Goal: Find specific page/section: Find specific page/section

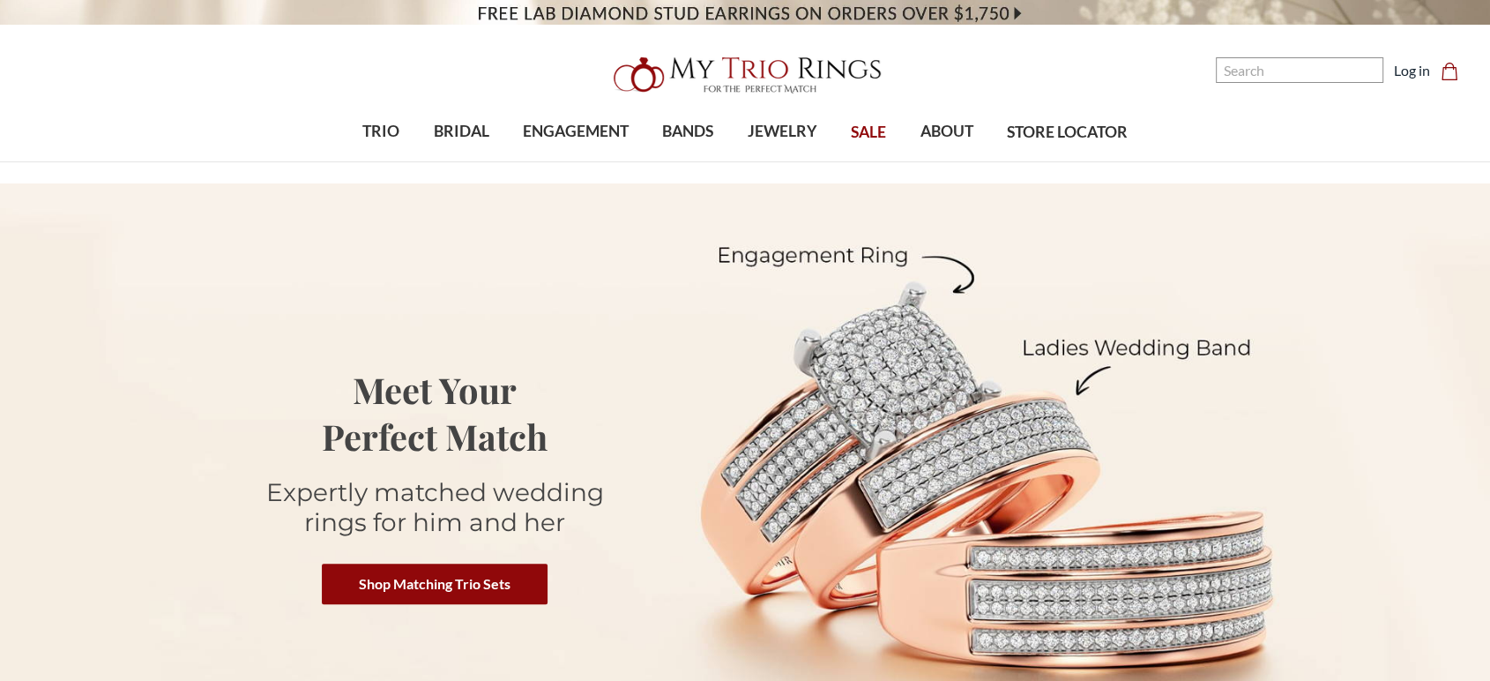
click at [1286, 83] on input "Search" at bounding box center [1300, 70] width 168 height 26
type input "BT2280W14KE-R095"
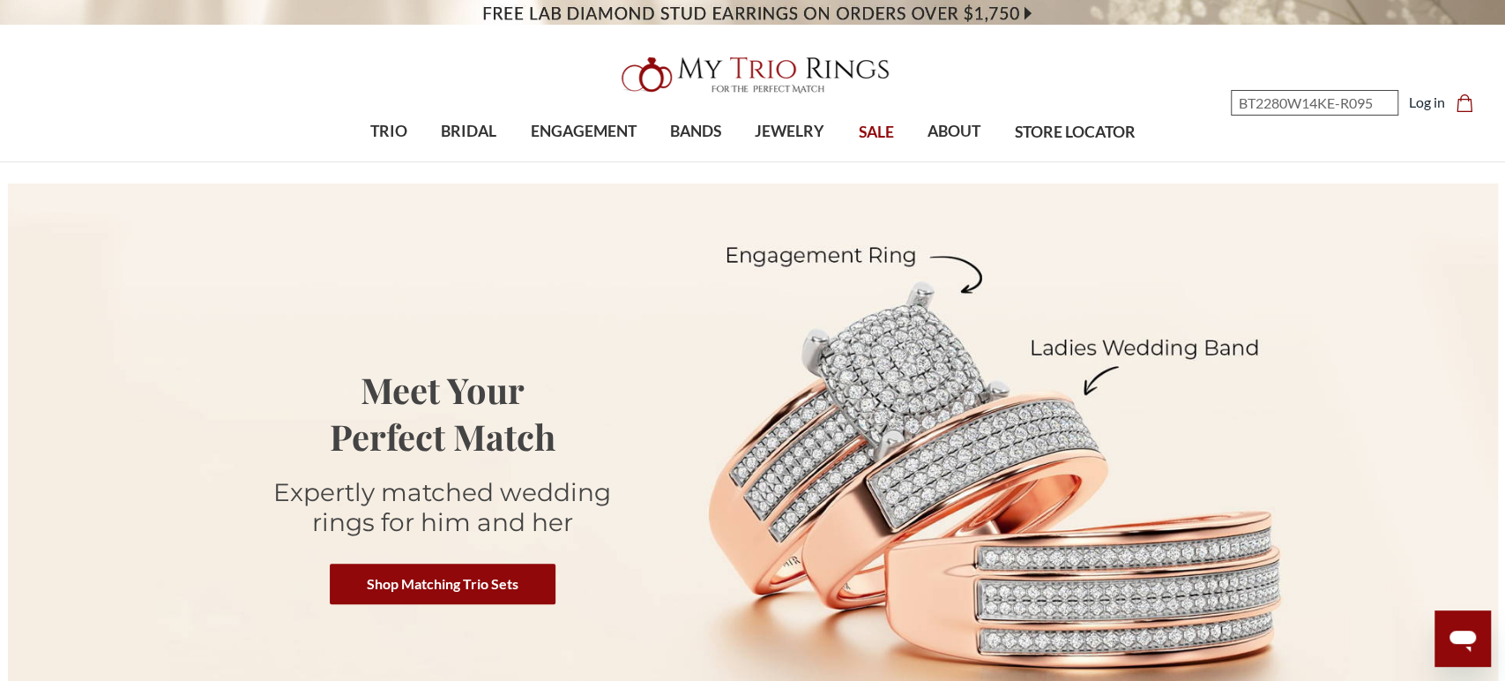
click at [1368, 103] on input "BT2280W14KE-R095" at bounding box center [1315, 103] width 168 height 26
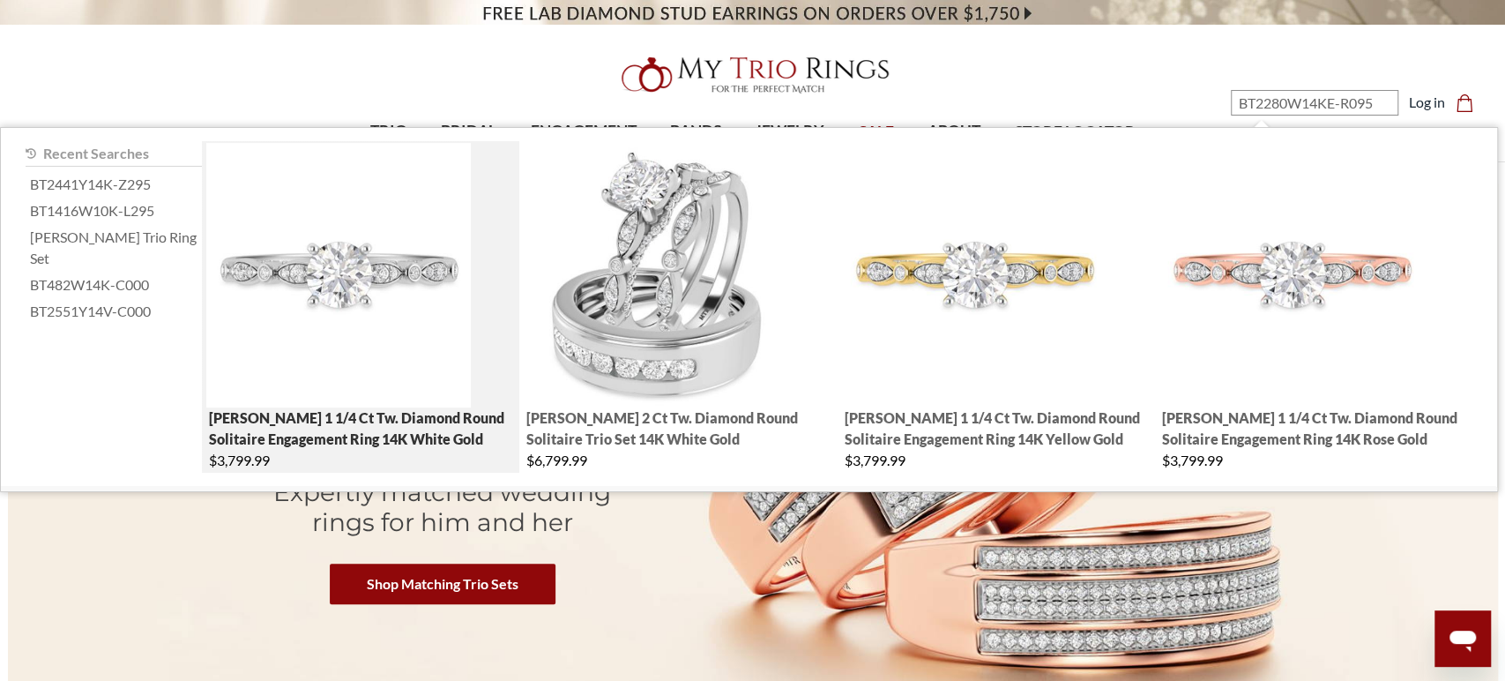
click at [329, 302] on img "; Total Products 4" at bounding box center [338, 275] width 265 height 265
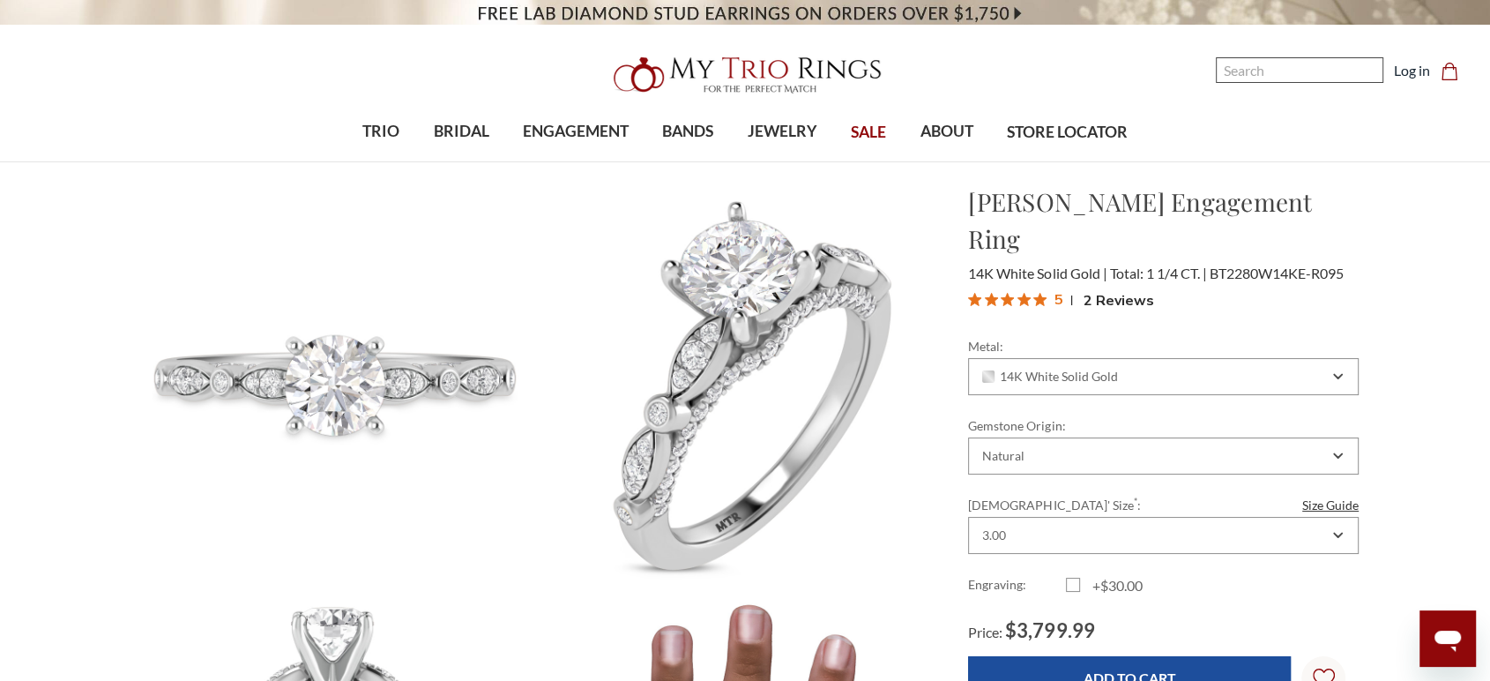
click at [1326, 83] on input "Search" at bounding box center [1300, 70] width 168 height 26
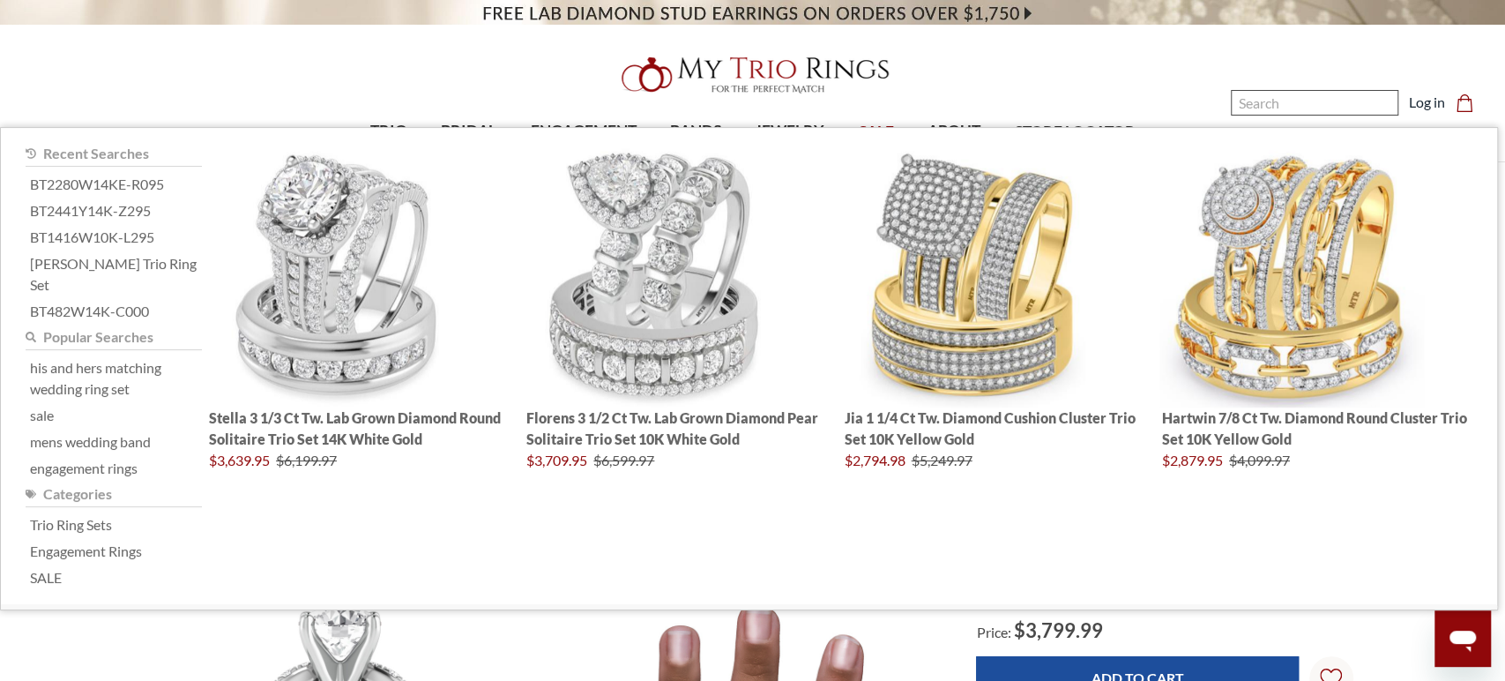
paste input "BT2280P95TE-R195"
type input "BT2280P95TE-R195"
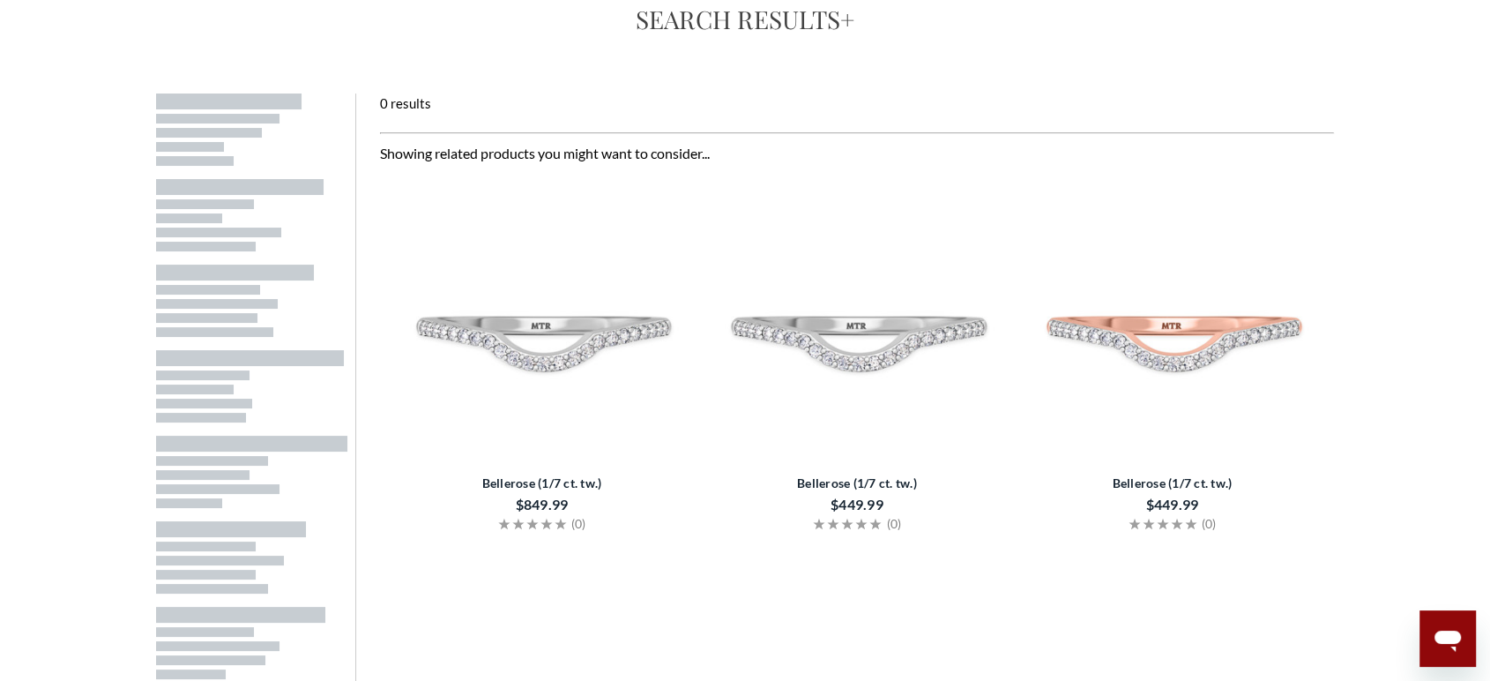
scroll to position [196, 0]
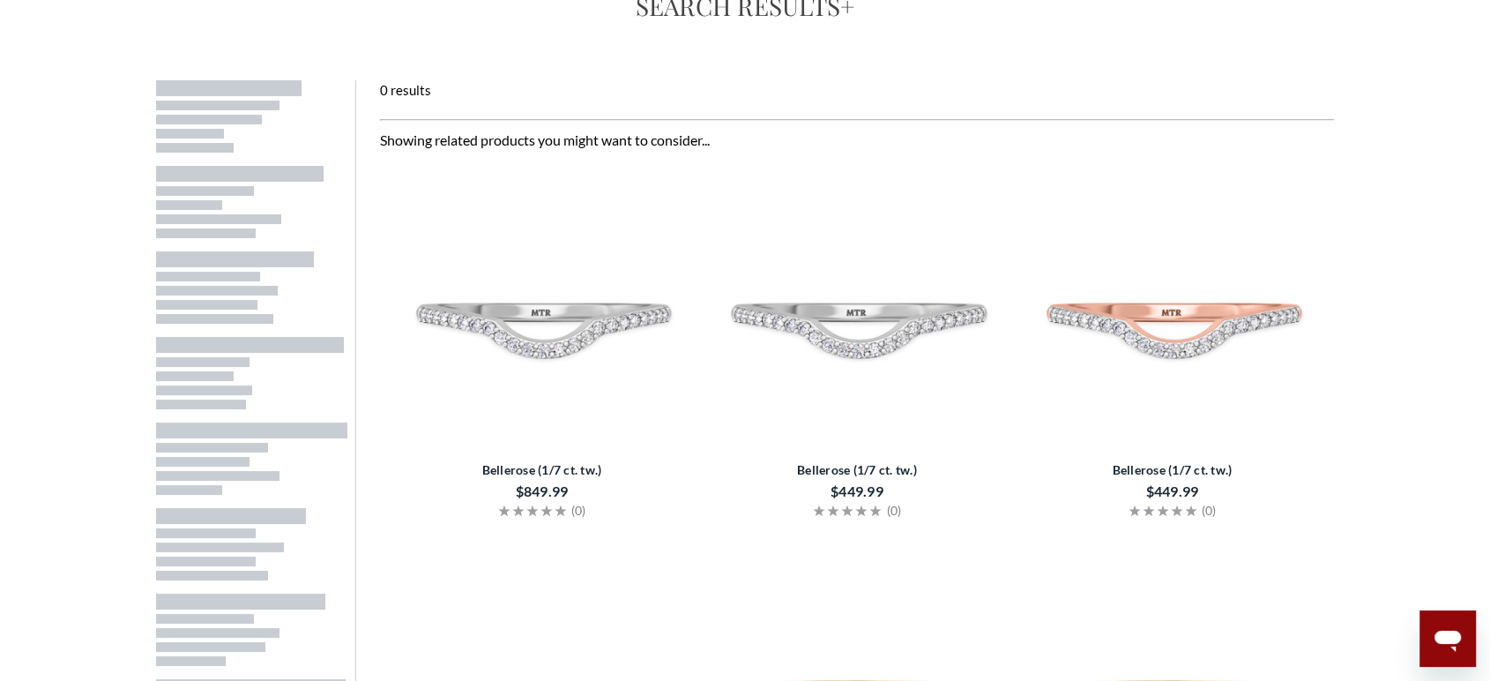
click at [579, 349] on img at bounding box center [542, 303] width 301 height 301
